Goal: Find contact information: Find contact information

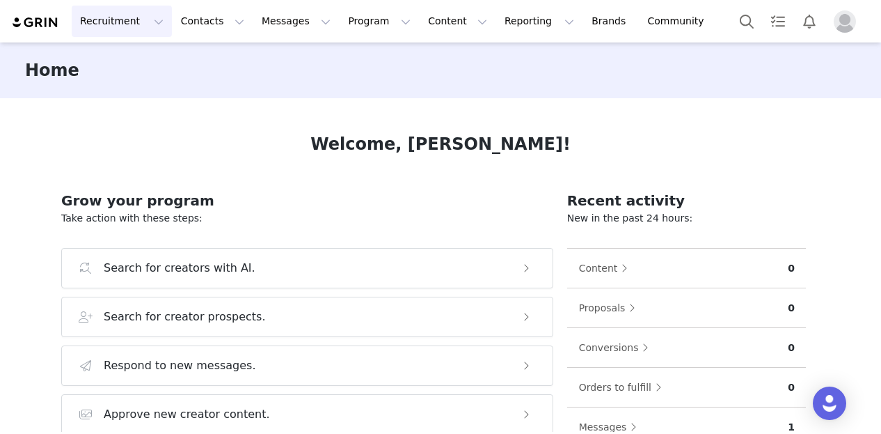
click at [127, 18] on button "Recruitment Recruitment" at bounding box center [122, 21] width 100 height 31
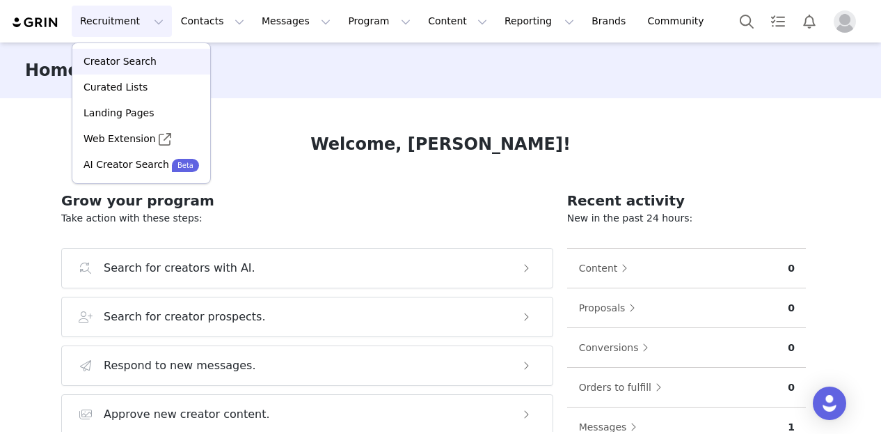
click at [123, 58] on p "Creator Search" at bounding box center [120, 61] width 73 height 15
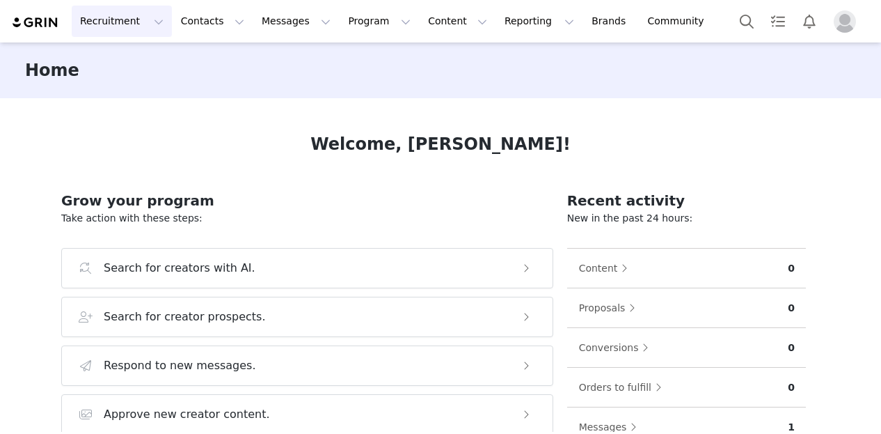
click at [130, 29] on button "Recruitment Recruitment" at bounding box center [122, 21] width 100 height 31
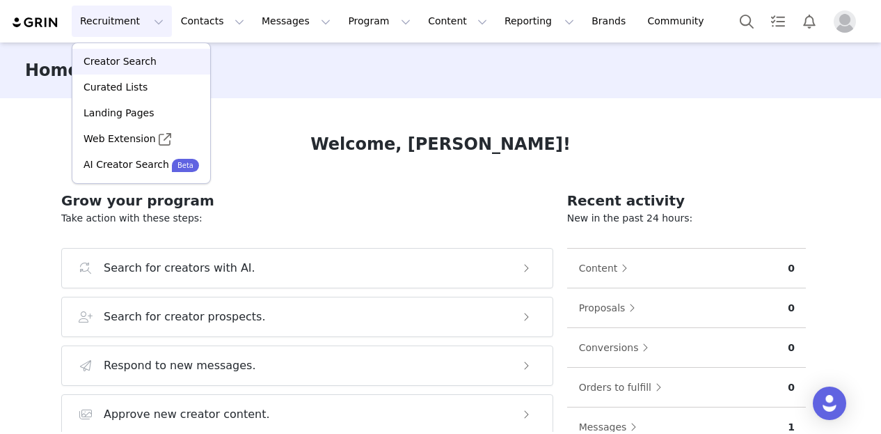
click at [128, 54] on link "Creator Search" at bounding box center [141, 62] width 138 height 26
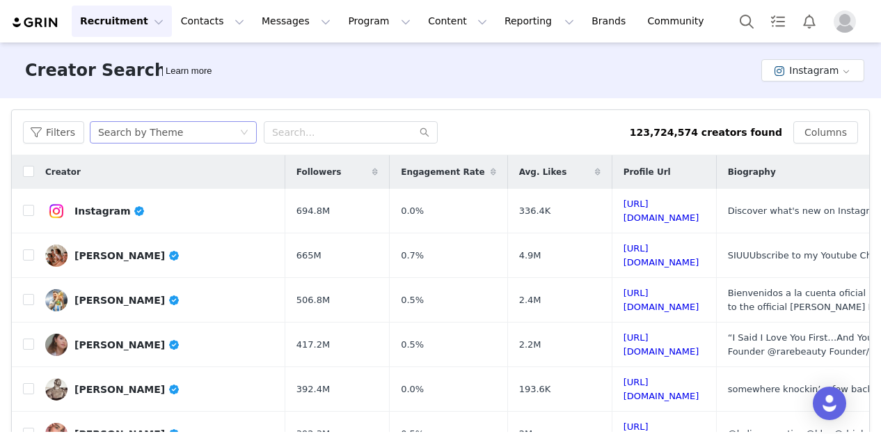
click at [158, 136] on div "Search by Theme" at bounding box center [140, 132] width 85 height 21
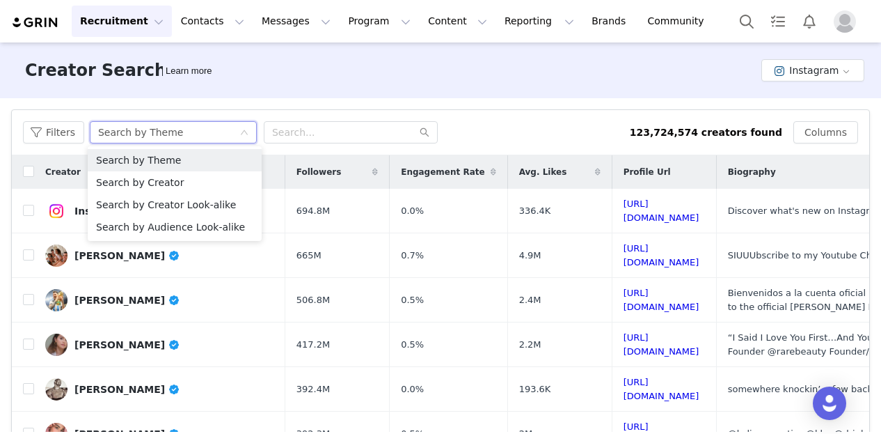
click at [38, 143] on div "Filters Search by Theme 123,724,574 creators found Columns" at bounding box center [441, 132] width 858 height 45
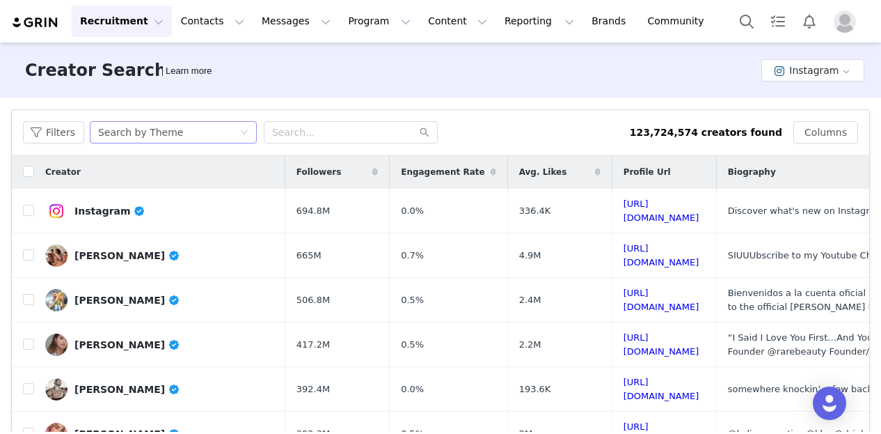
click at [154, 138] on div "Search by Theme" at bounding box center [140, 132] width 85 height 21
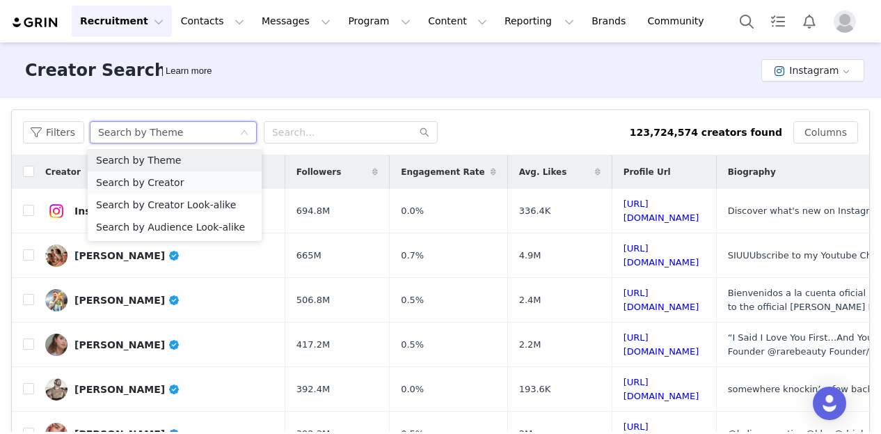
click at [152, 177] on li "Search by Creator" at bounding box center [175, 182] width 174 height 22
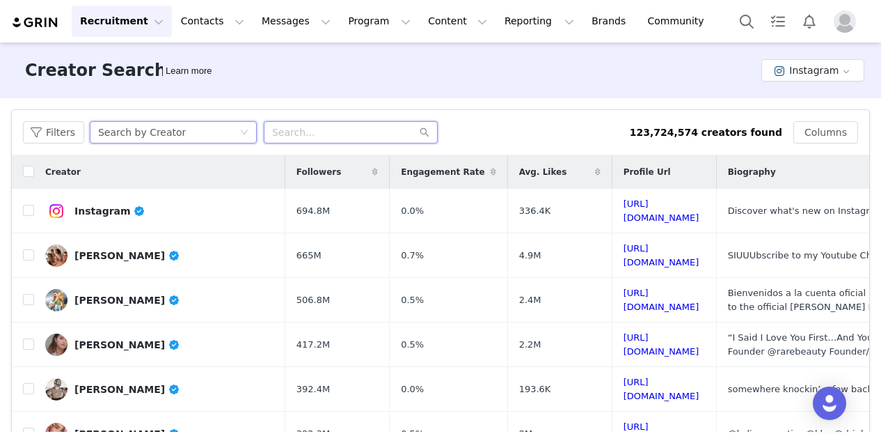
click at [294, 125] on input "text" at bounding box center [351, 132] width 174 height 22
paste input "rachelove"
type input "rachelove"
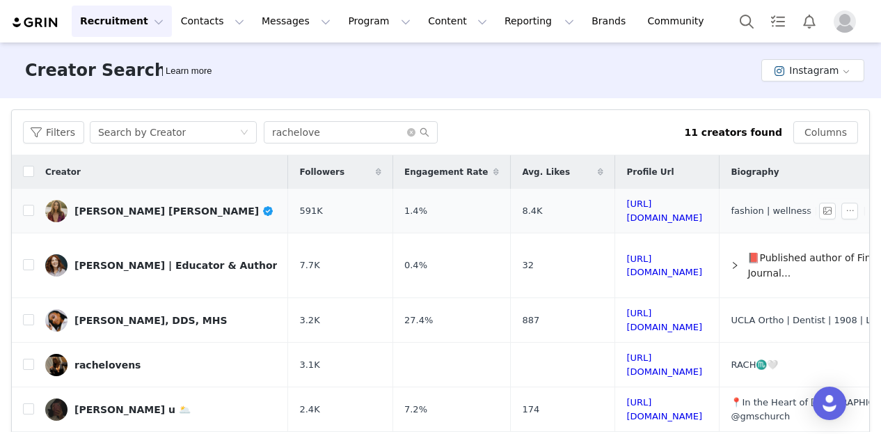
click at [114, 213] on div "Rachel Love Platt" at bounding box center [174, 210] width 200 height 11
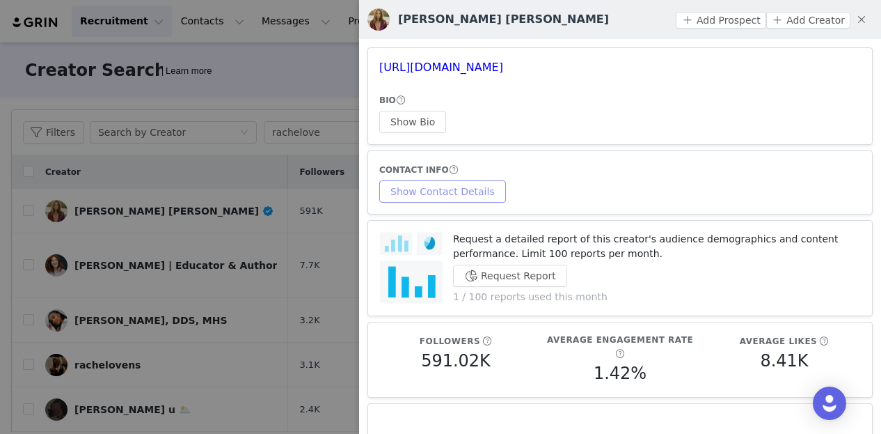
click at [444, 192] on button "Show Contact Details" at bounding box center [442, 191] width 127 height 22
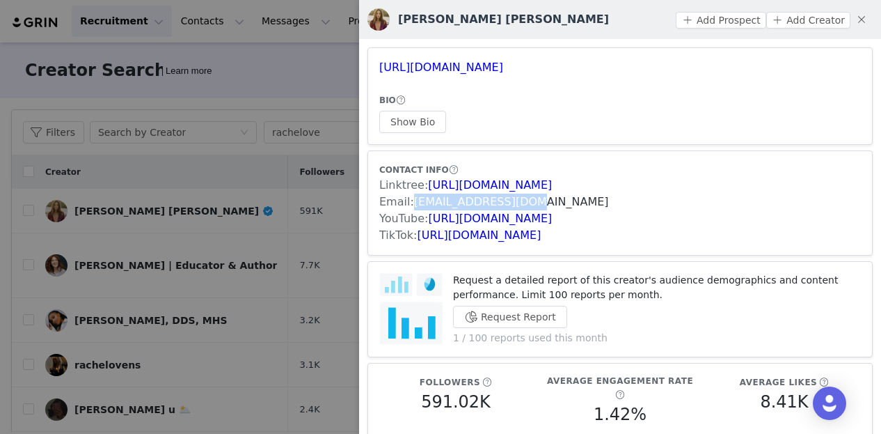
drag, startPoint x: 539, startPoint y: 203, endPoint x: 413, endPoint y: 207, distance: 126.7
click at [413, 207] on div "Email: hello@rachelove.com" at bounding box center [620, 201] width 482 height 17
copy link "hello@rachelove.com"
click at [306, 101] on div at bounding box center [440, 217] width 881 height 434
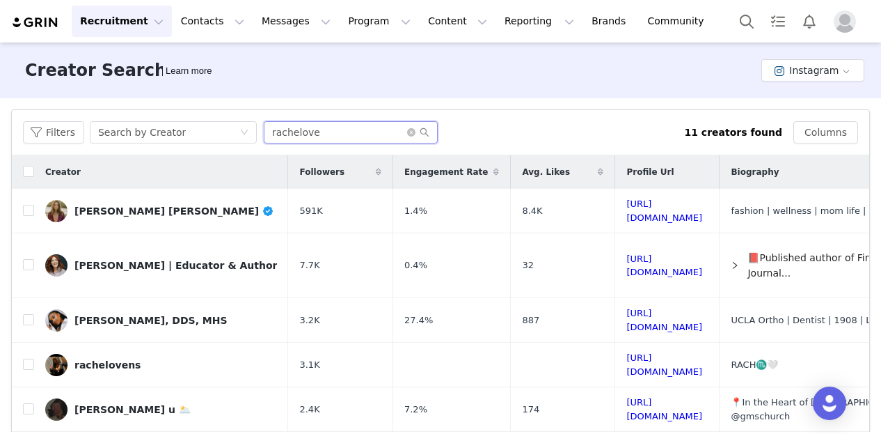
click at [303, 139] on input "rachelove" at bounding box center [351, 132] width 174 height 22
paste input "kensnation"
type input "kensnation"
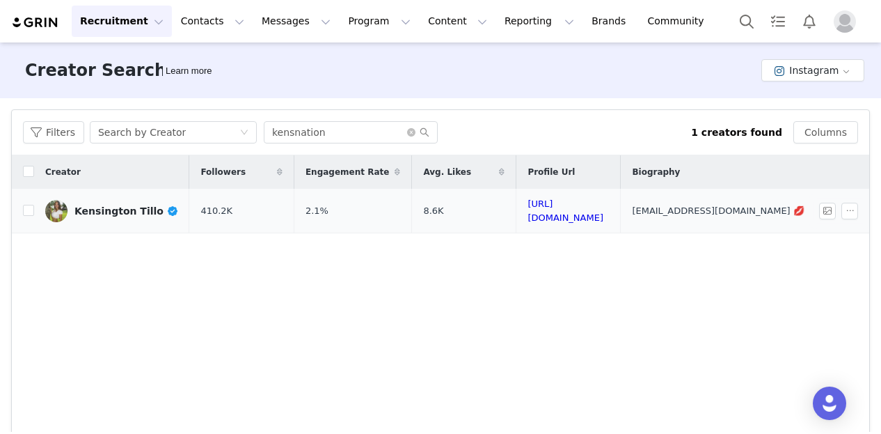
click at [100, 201] on link "Kensington Tillo" at bounding box center [111, 211] width 133 height 22
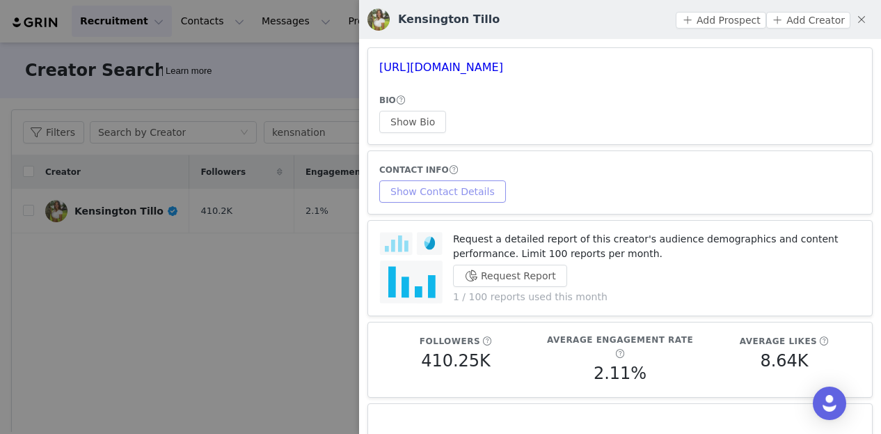
click at [436, 189] on button "Show Contact Details" at bounding box center [442, 191] width 127 height 22
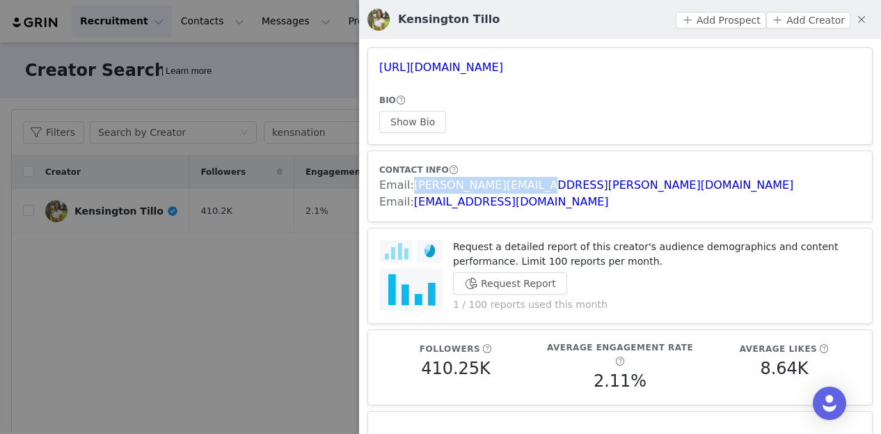
copy link "kensy.tillo@gmail.com"
drag, startPoint x: 411, startPoint y: 187, endPoint x: 537, endPoint y: 187, distance: 126.0
click at [537, 187] on div "Email: kensy.tillo@gmail.com" at bounding box center [620, 185] width 482 height 17
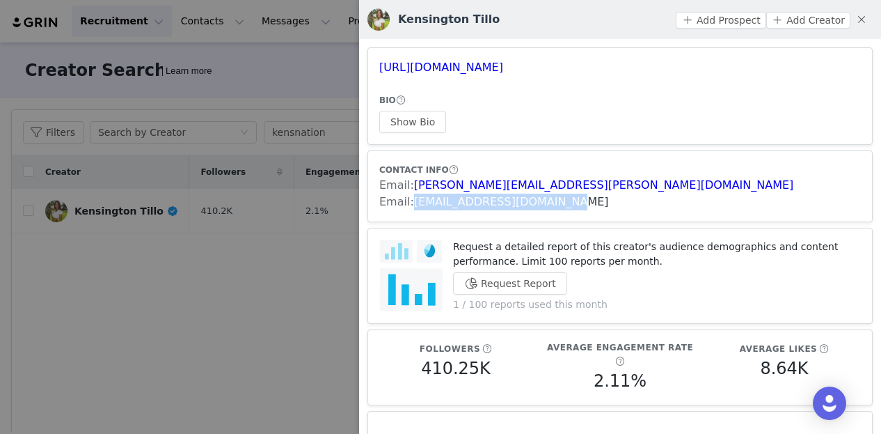
copy link "kensteam@unitedtalent.com"
drag, startPoint x: 564, startPoint y: 203, endPoint x: 412, endPoint y: 206, distance: 152.5
click at [412, 206] on div "Email: kensteam@unitedtalent.com" at bounding box center [620, 201] width 482 height 17
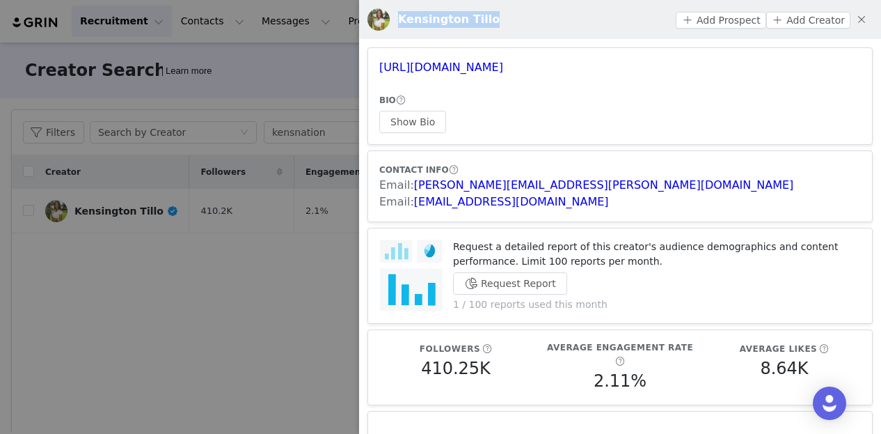
copy h3 "Kensington Tillo"
drag, startPoint x: 397, startPoint y: 22, endPoint x: 532, endPoint y: 19, distance: 135.0
click at [532, 19] on div "Kensington Tillo Add Prospect Add Creator" at bounding box center [620, 19] width 505 height 22
